Goal: Task Accomplishment & Management: Manage account settings

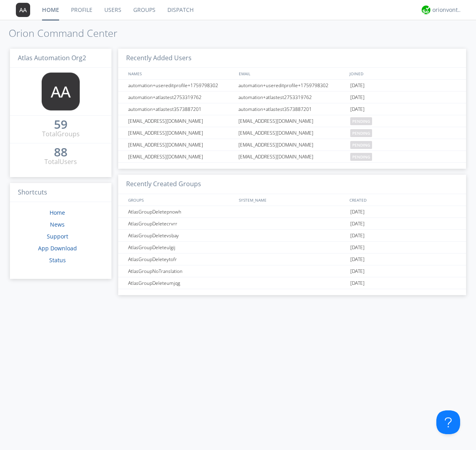
click at [112, 10] on link "Users" at bounding box center [112, 10] width 29 height 20
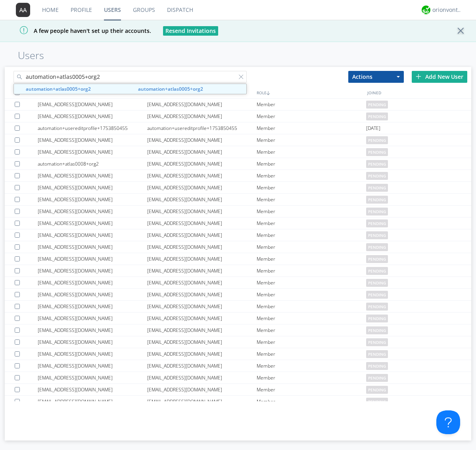
type input "automation+atlas0005+org2"
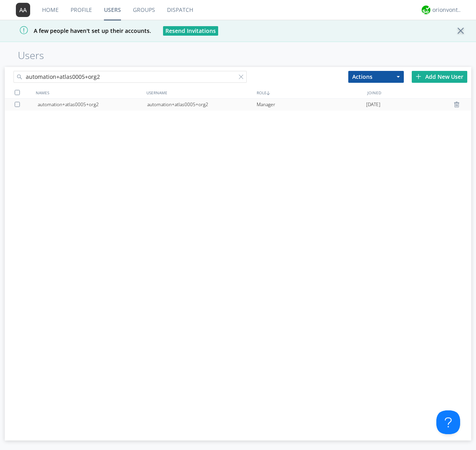
click at [201, 104] on div "automation+atlas0005+org2" at bounding box center [201, 105] width 109 height 12
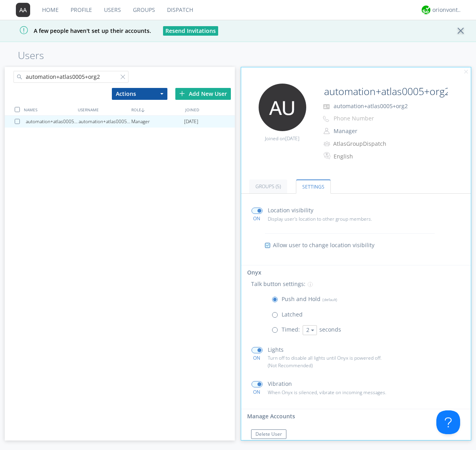
click at [276, 332] on span at bounding box center [276, 332] width 10 height 10
click at [0, 0] on input "radio" at bounding box center [0, 0] width 0 height 0
click at [308, 330] on button "2" at bounding box center [309, 330] width 14 height 10
click at [0, 0] on link "5" at bounding box center [0, 0] width 0 height 0
click at [308, 330] on button "5" at bounding box center [309, 330] width 14 height 10
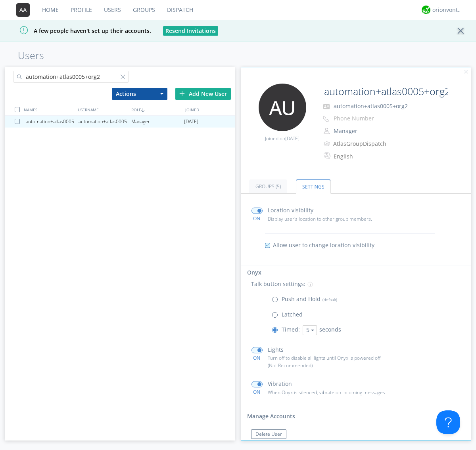
click at [0, 0] on link "3" at bounding box center [0, 0] width 0 height 0
click at [276, 301] on span at bounding box center [276, 301] width 10 height 10
click at [0, 0] on input "radio" at bounding box center [0, 0] width 0 height 0
